Goal: Task Accomplishment & Management: Manage account settings

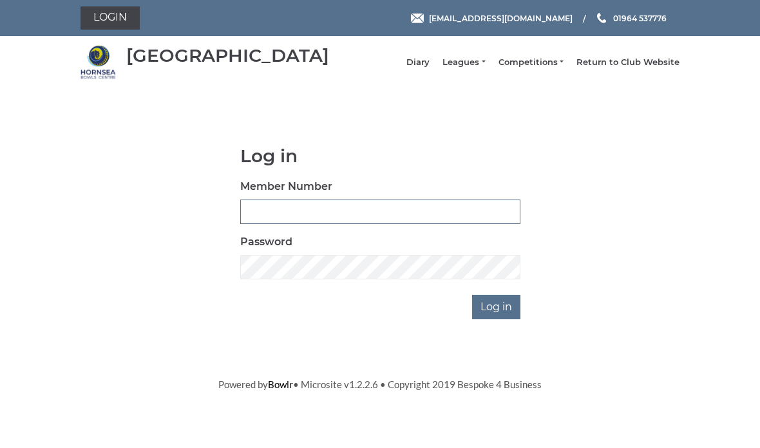
click at [252, 221] on input "Member Number" at bounding box center [380, 212] width 280 height 24
type input "1071"
click at [490, 319] on input "Log in" at bounding box center [496, 307] width 48 height 24
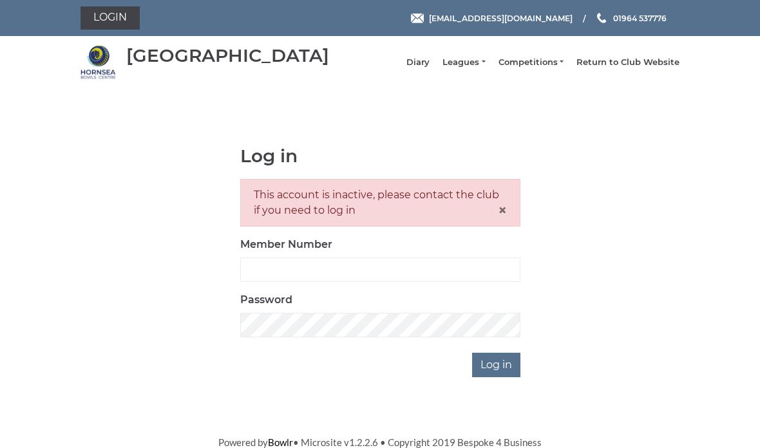
click at [253, 281] on input "Member Number" at bounding box center [380, 269] width 280 height 24
type input "1072"
click at [494, 373] on input "Log in" at bounding box center [496, 365] width 48 height 24
